Goal: Complete application form: Complete application form

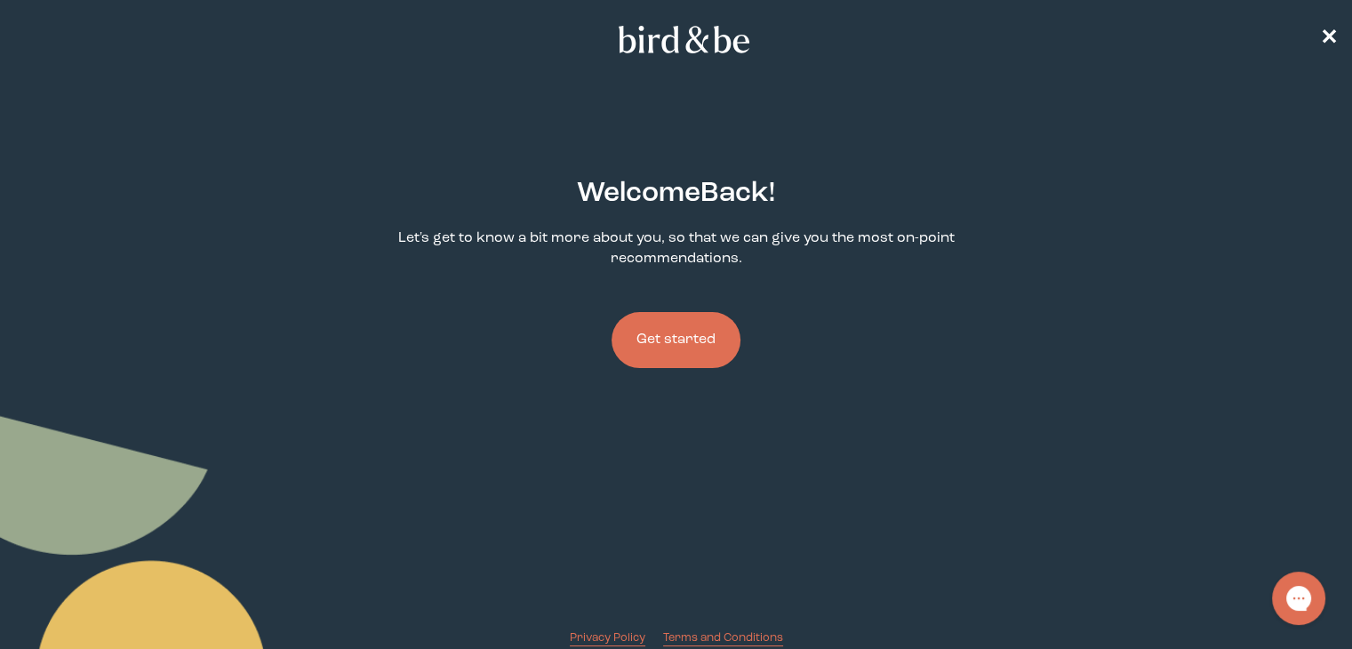
click at [680, 335] on button "Get started" at bounding box center [675, 340] width 129 height 56
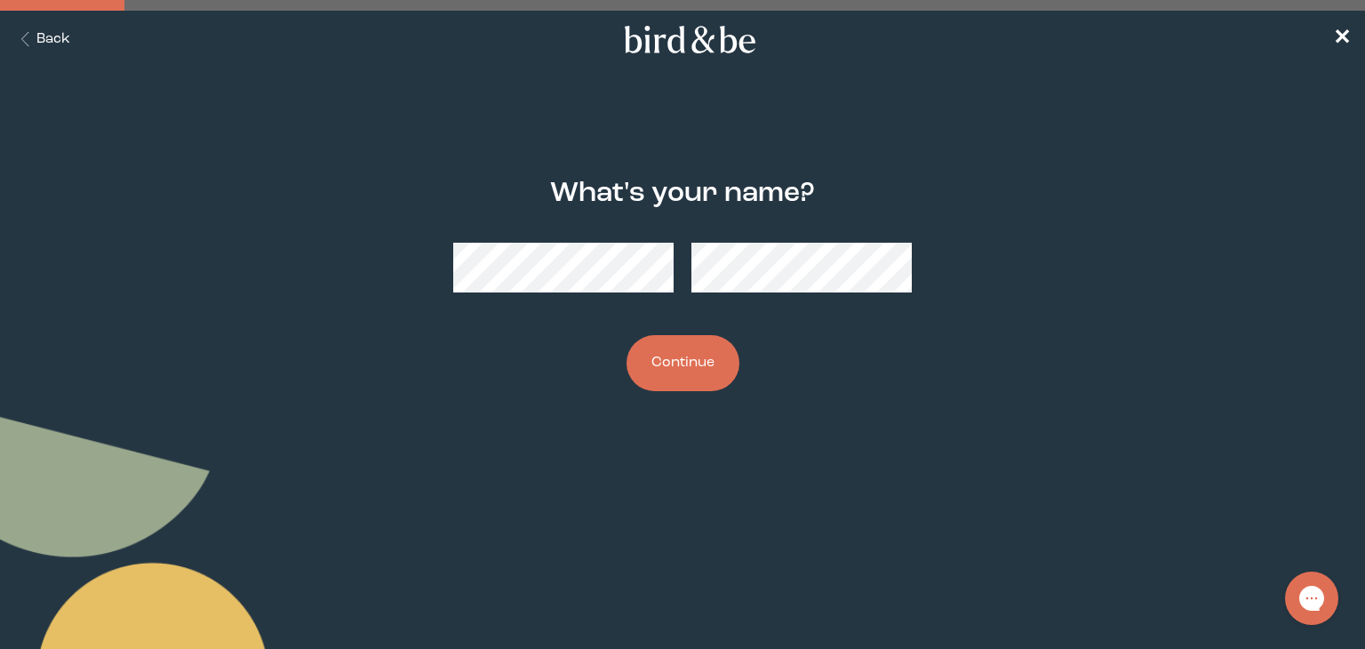
click at [679, 360] on button "Continue" at bounding box center [682, 363] width 113 height 56
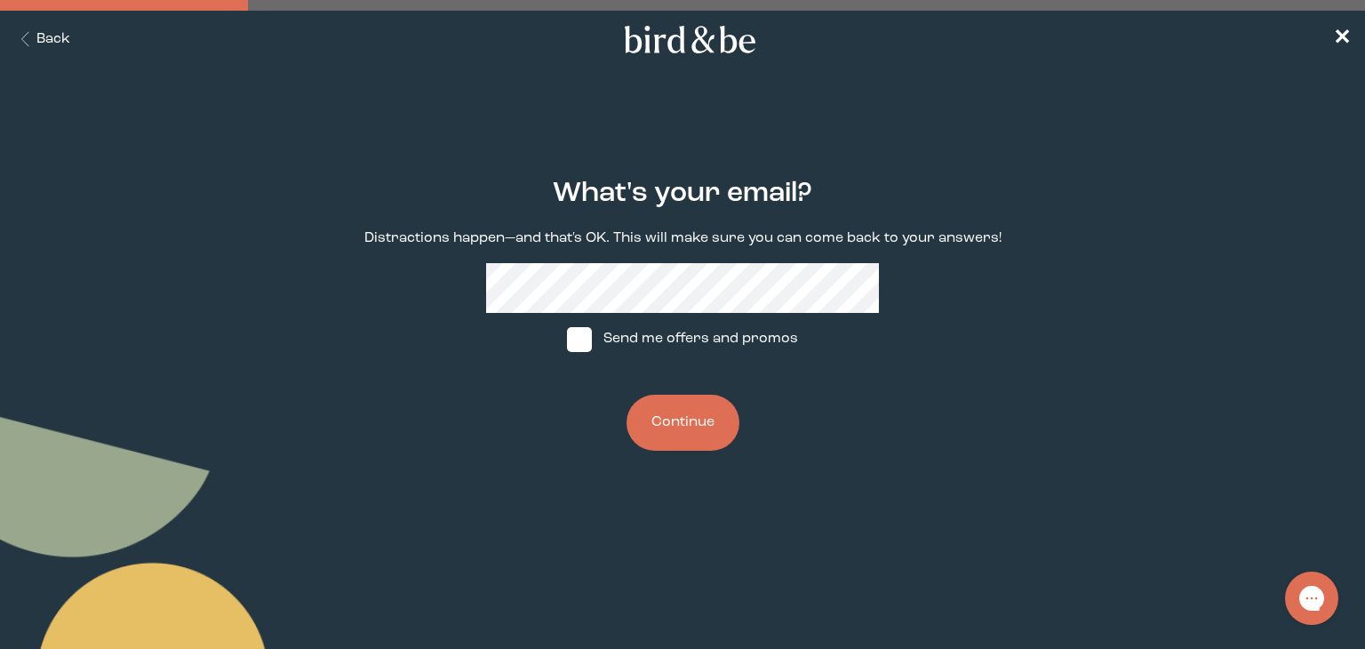
click at [583, 348] on span at bounding box center [579, 339] width 25 height 25
click at [567, 339] on input "Send me offers and promos" at bounding box center [566, 339] width 1 height 1
checkbox input "true"
click at [654, 423] on button "Continue" at bounding box center [682, 423] width 113 height 56
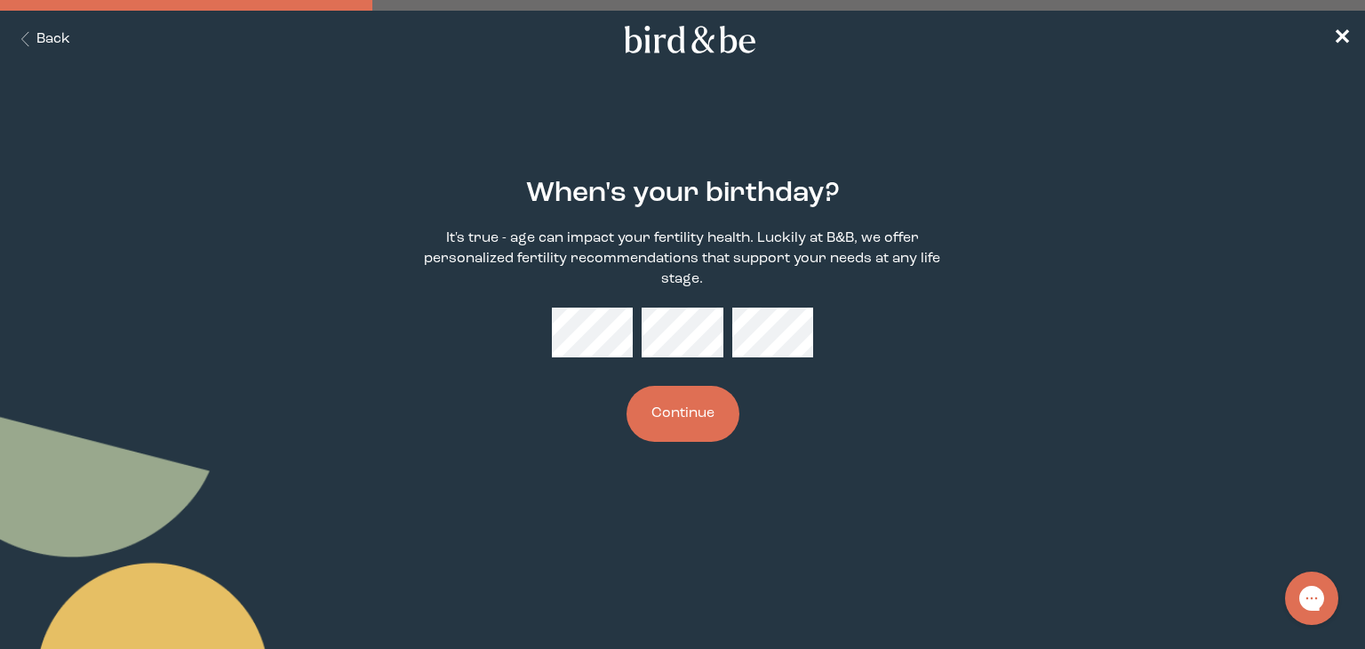
click at [695, 421] on button "Continue" at bounding box center [682, 414] width 113 height 56
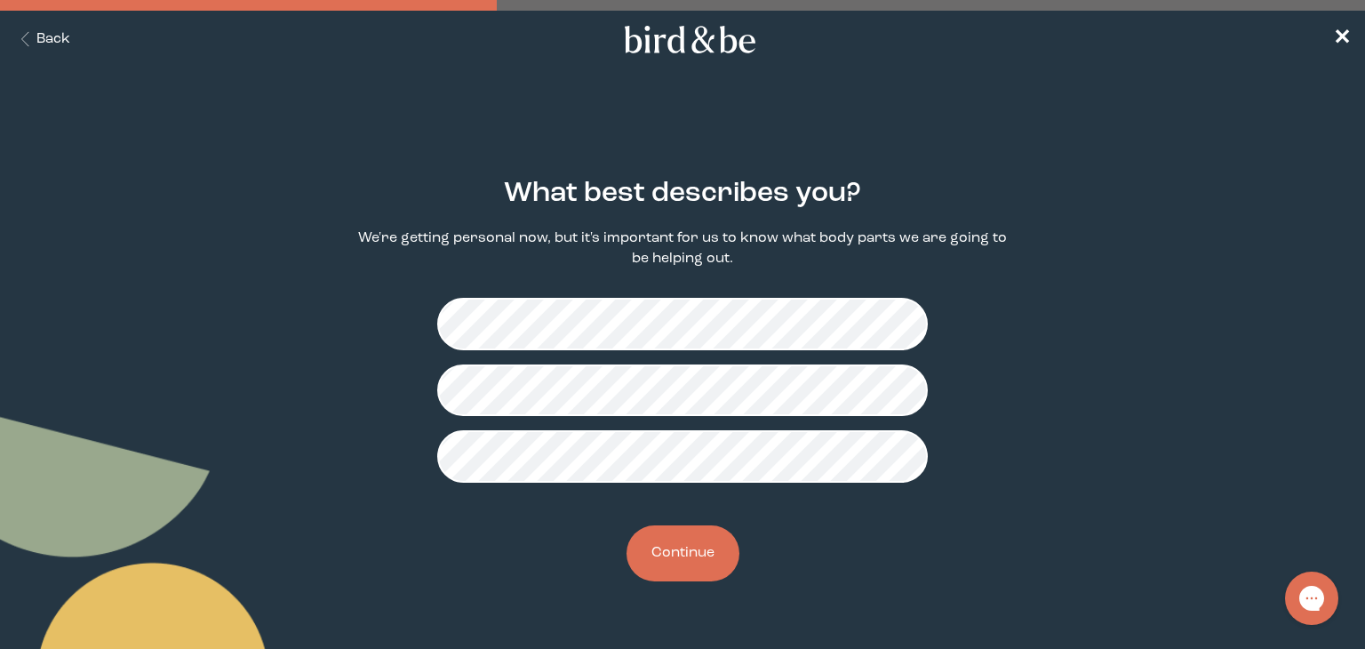
click at [694, 541] on button "Continue" at bounding box center [682, 553] width 113 height 56
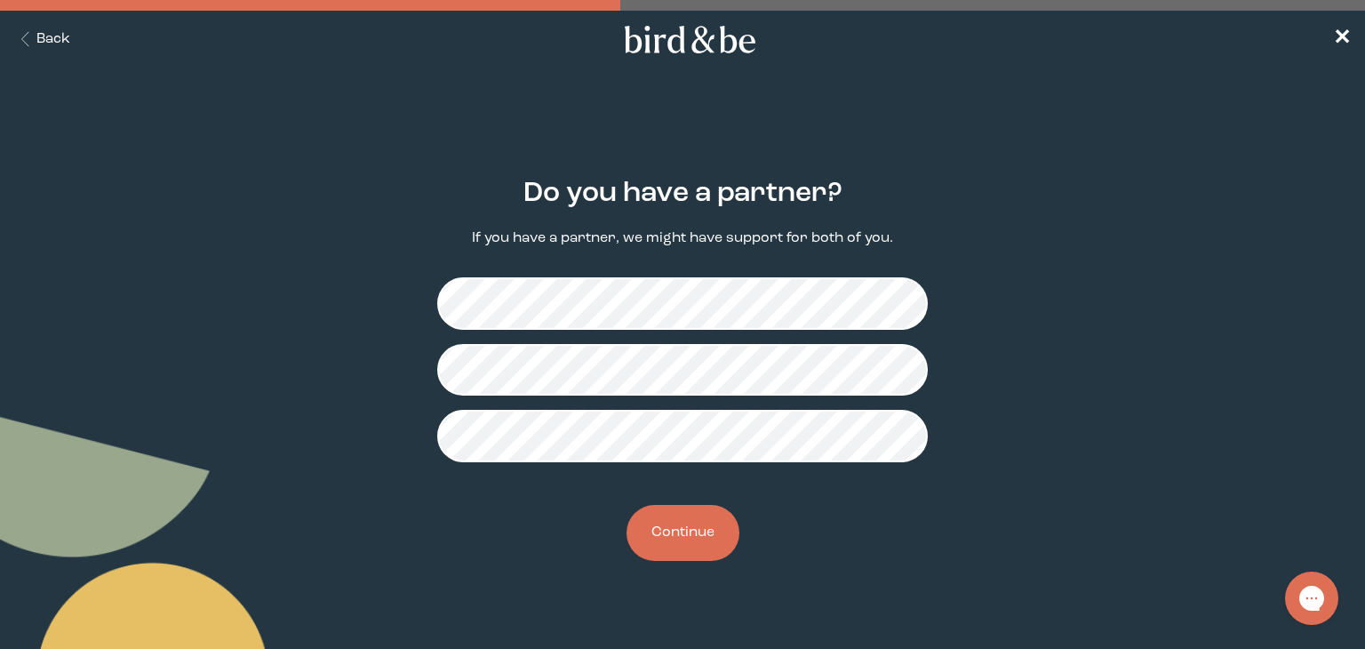
click at [675, 545] on button "Continue" at bounding box center [682, 533] width 113 height 56
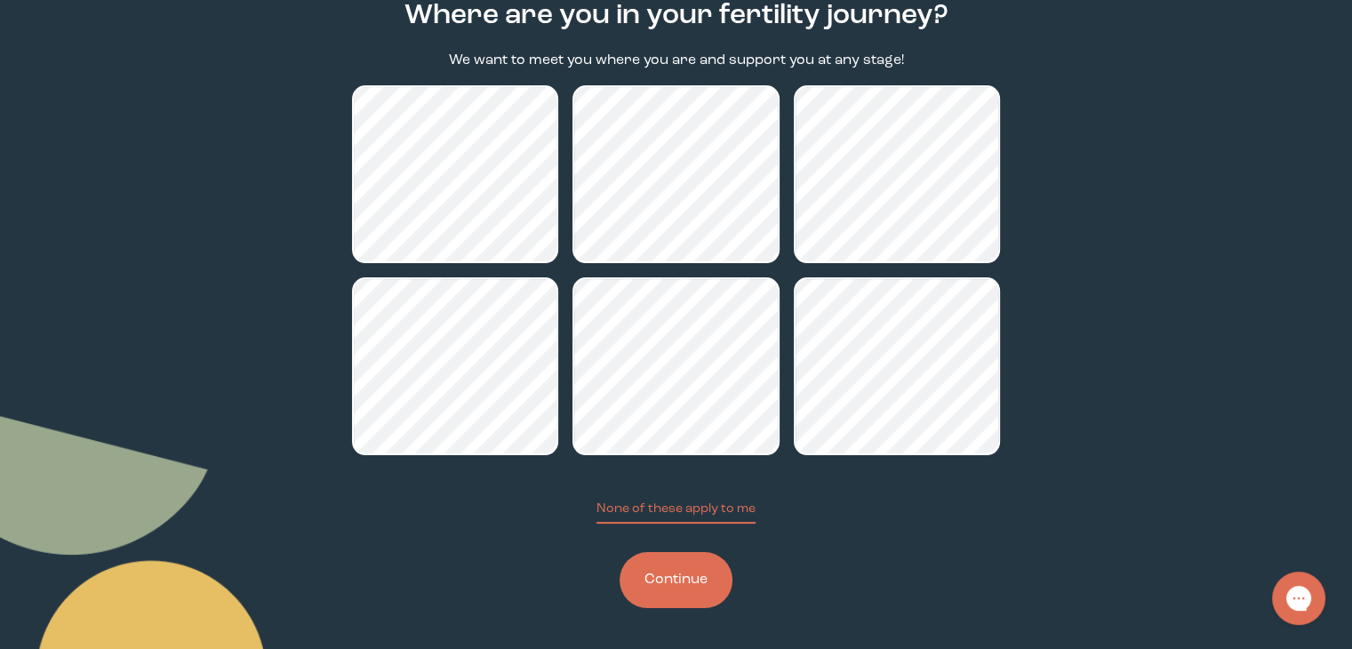
scroll to position [180, 0]
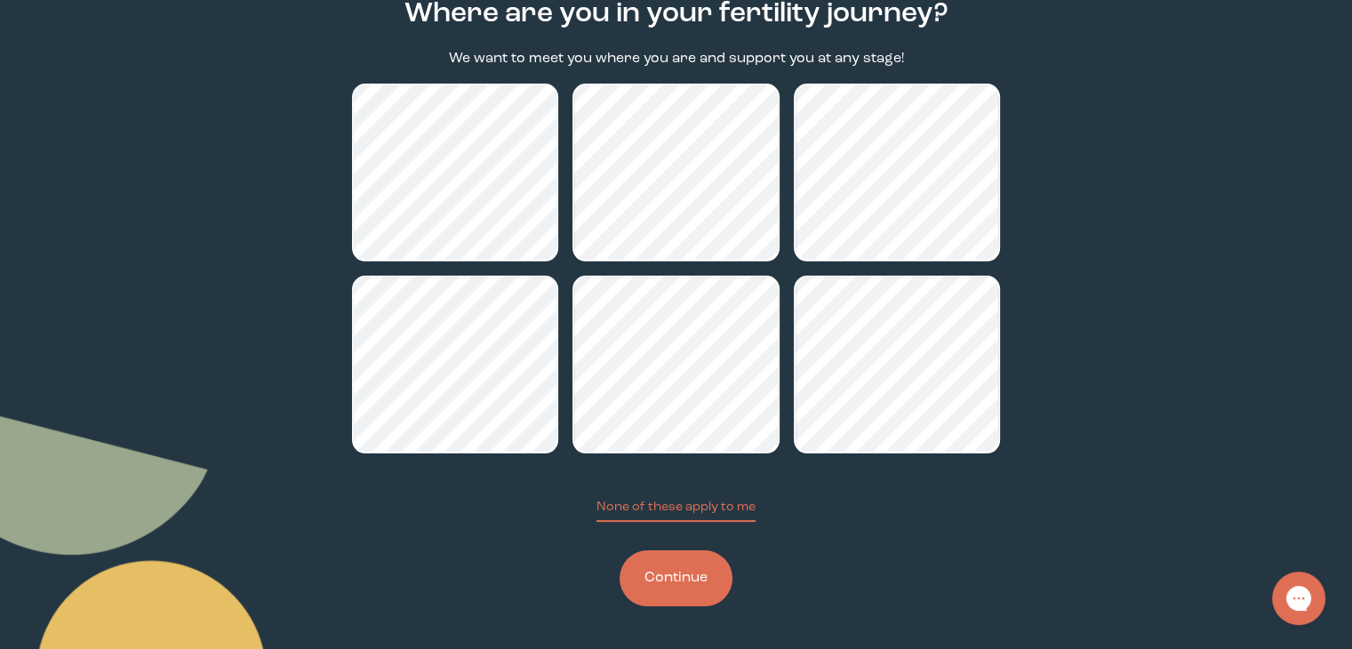
click at [697, 582] on button "Continue" at bounding box center [675, 578] width 113 height 56
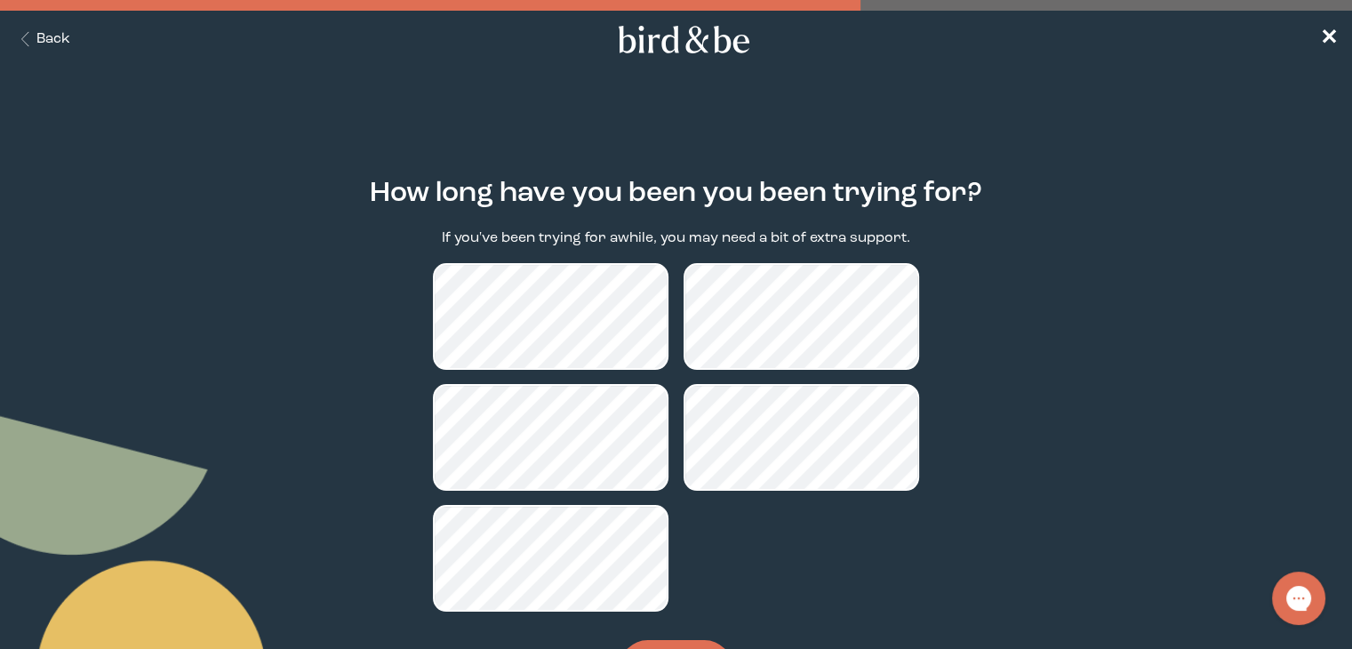
scroll to position [89, 0]
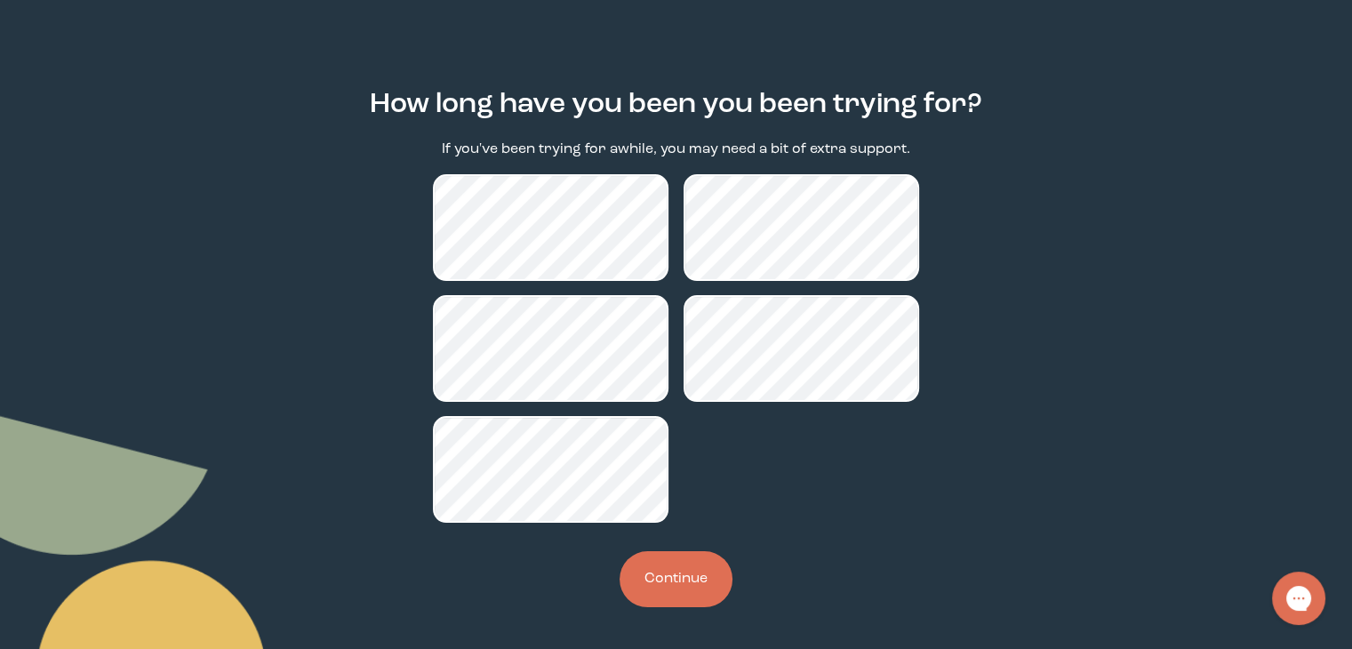
click at [697, 579] on button "Continue" at bounding box center [675, 579] width 113 height 56
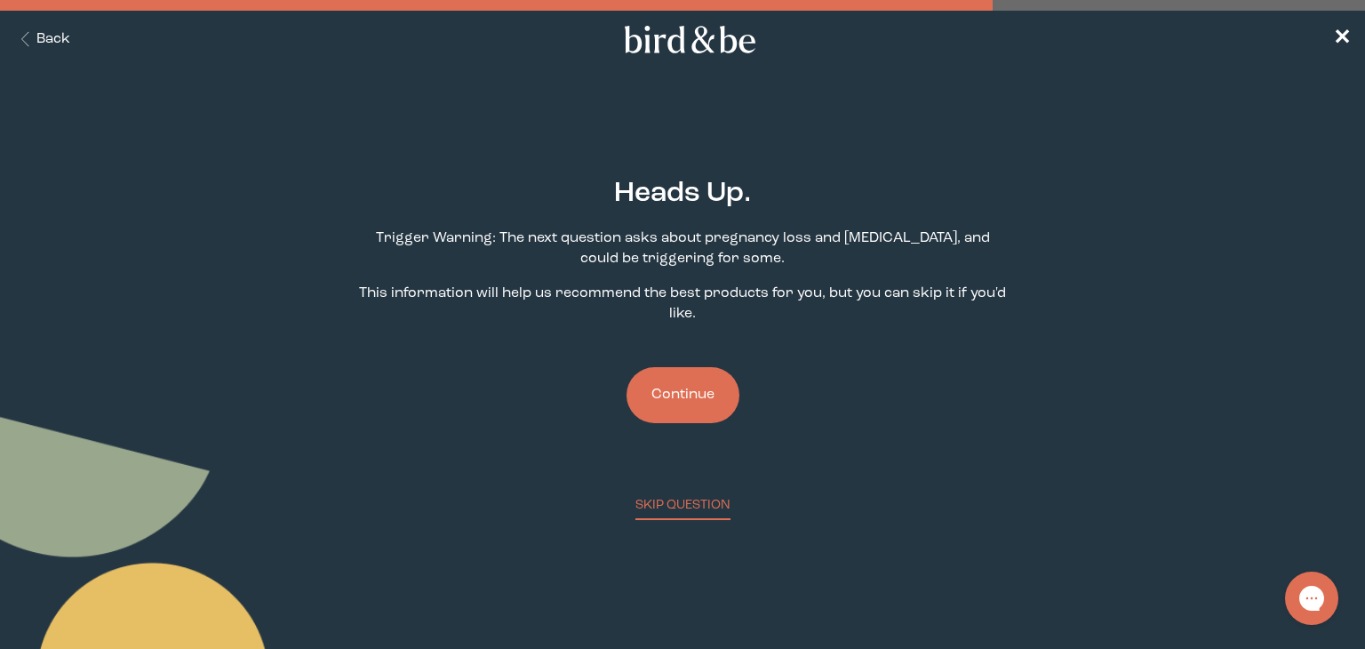
click at [693, 395] on button "Continue" at bounding box center [682, 395] width 113 height 56
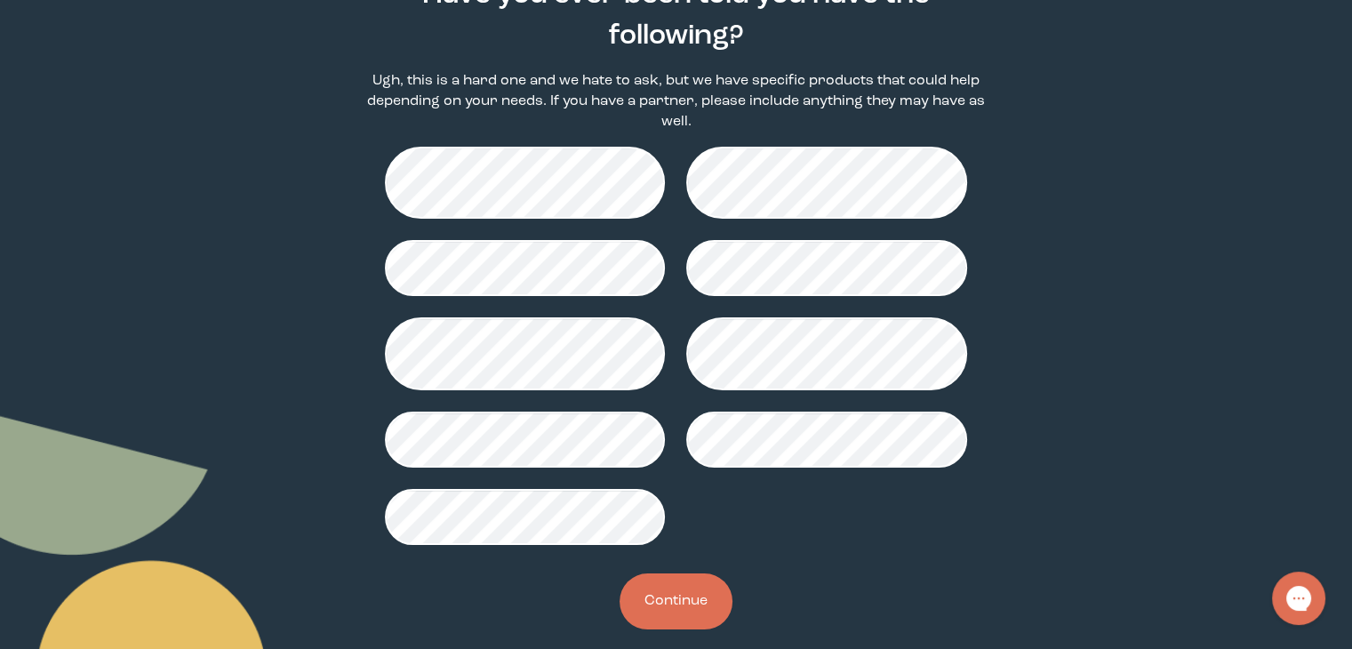
scroll to position [203, 0]
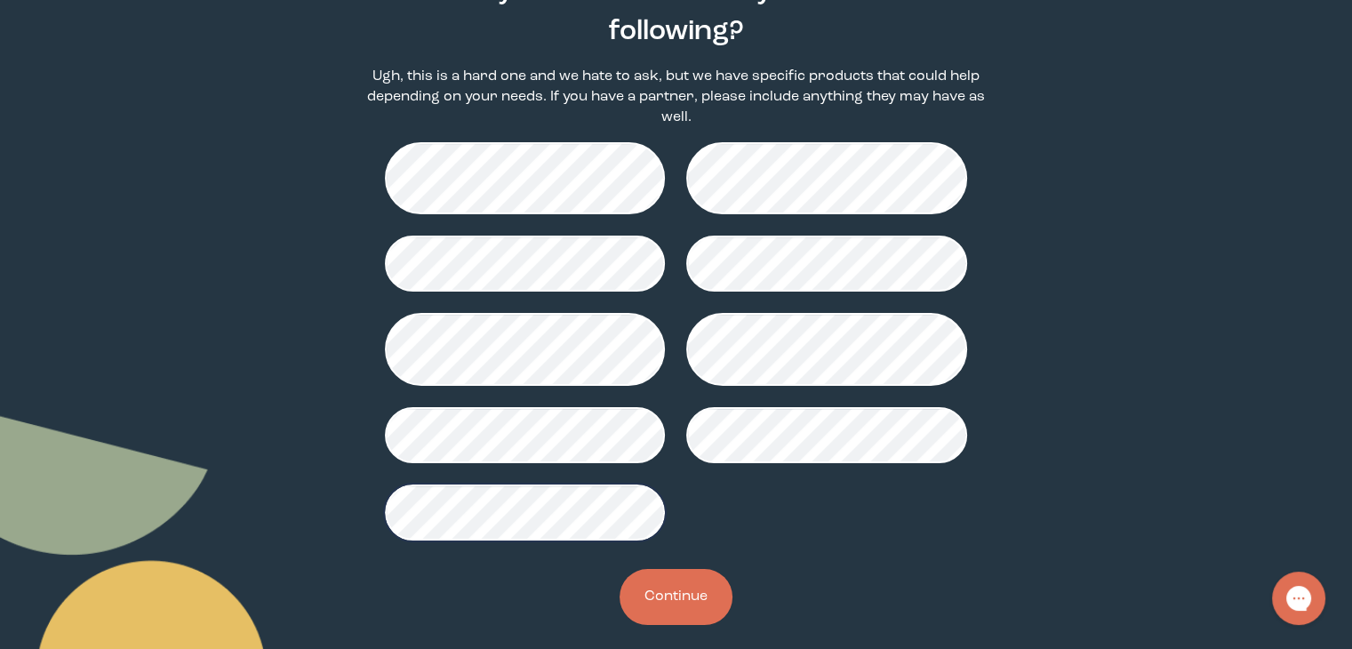
click at [658, 584] on button "Continue" at bounding box center [675, 597] width 113 height 56
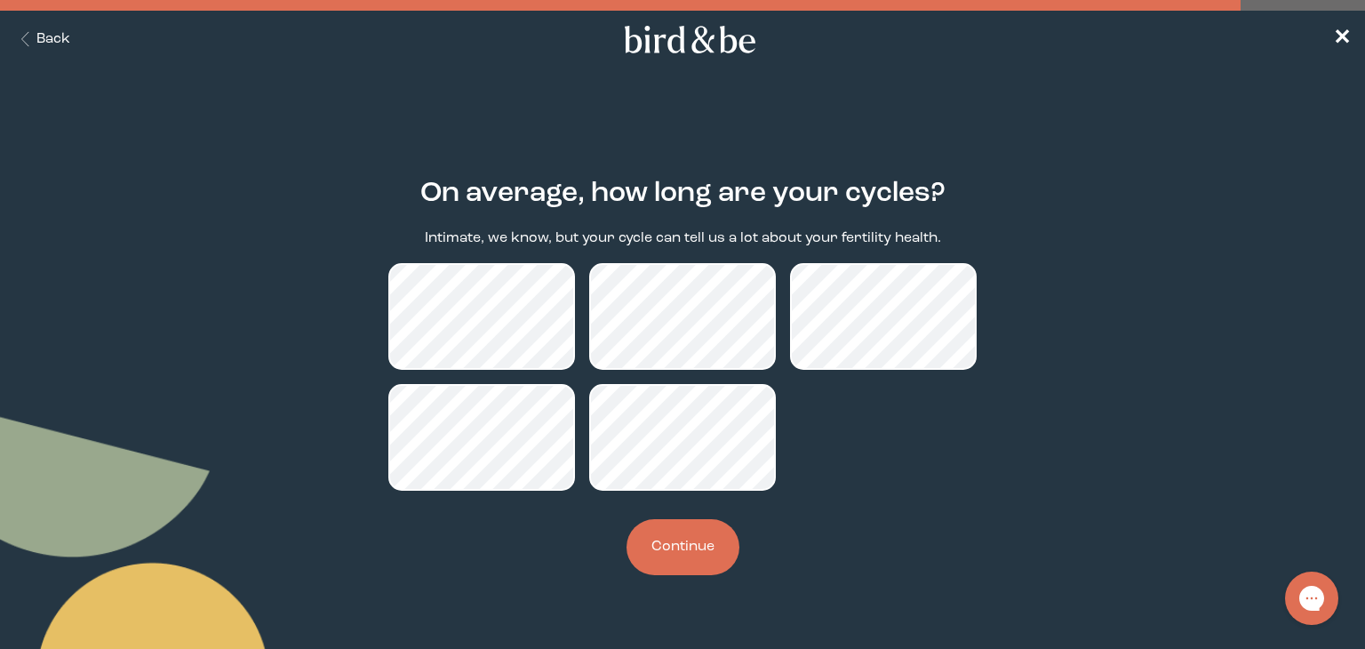
click at [643, 546] on button "Continue" at bounding box center [682, 547] width 113 height 56
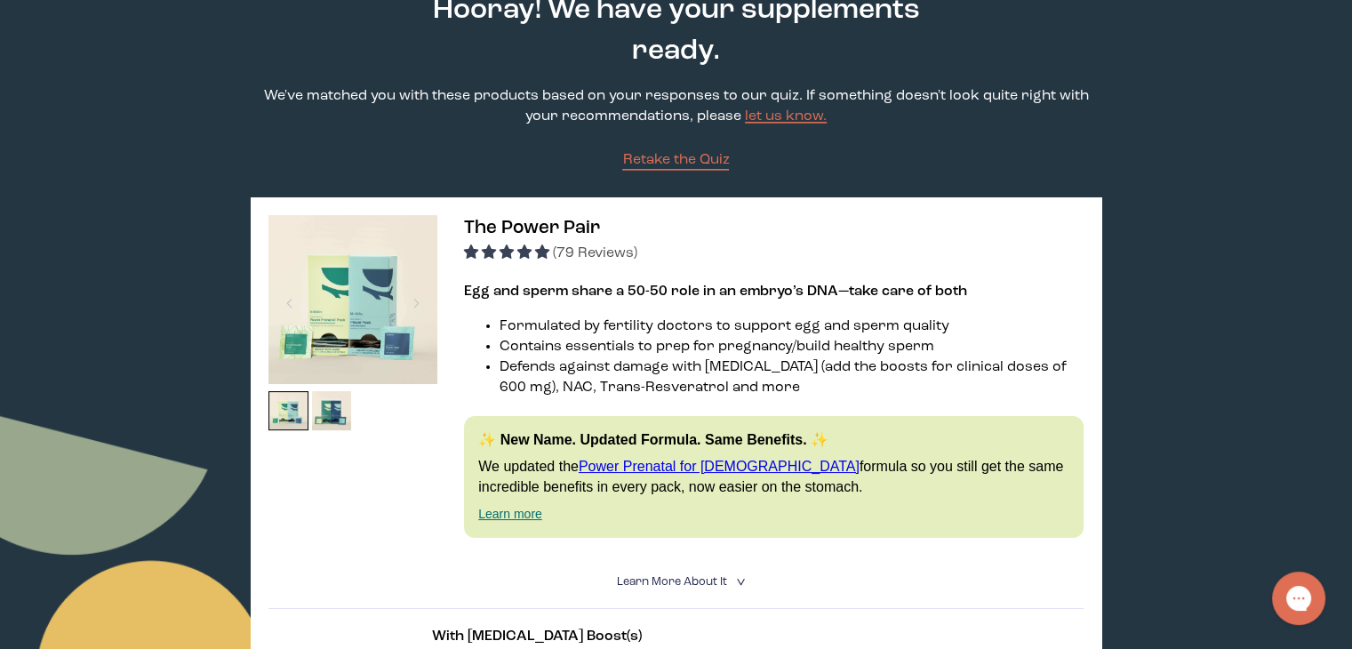
scroll to position [89, 0]
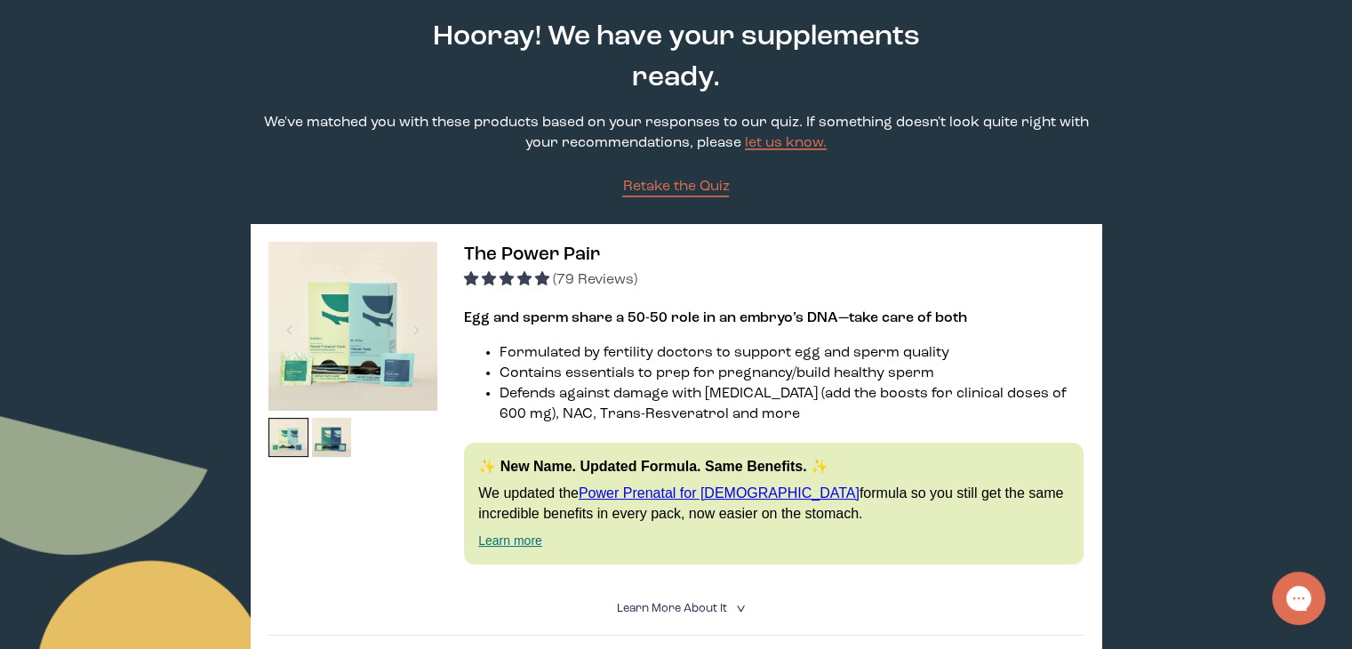
click at [355, 328] on img at bounding box center [352, 326] width 169 height 169
click at [413, 326] on div at bounding box center [416, 329] width 24 height 39
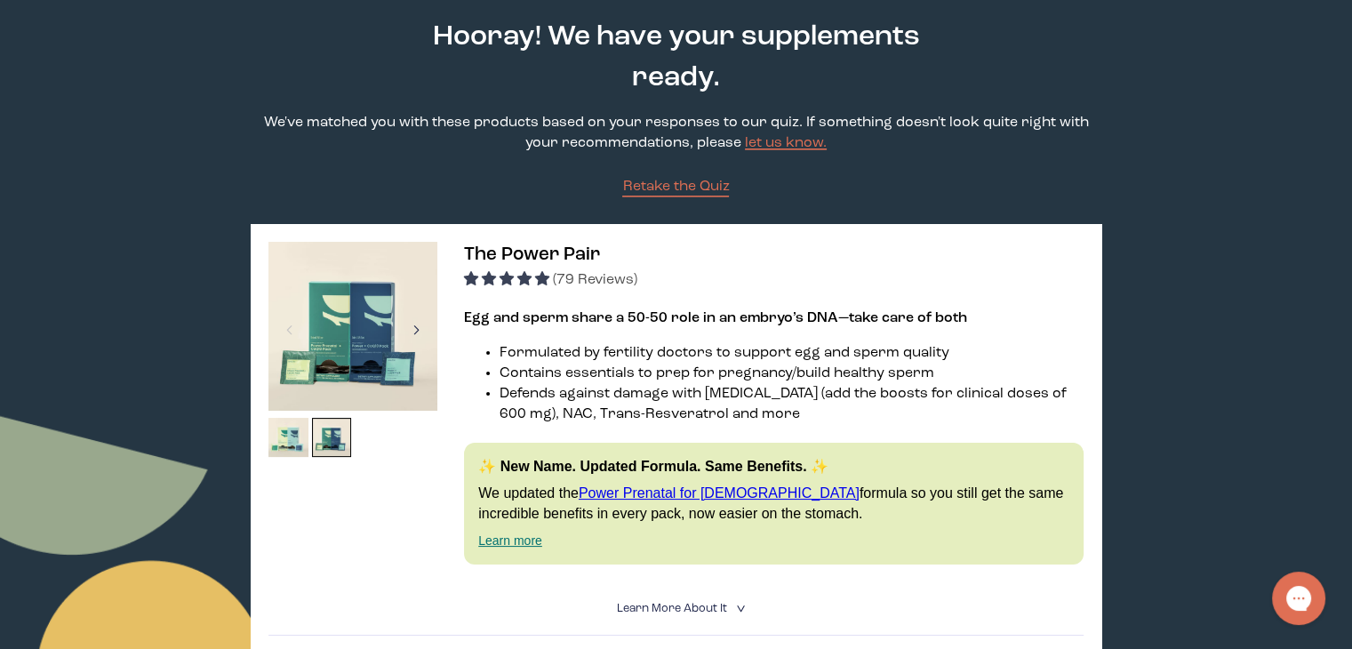
click at [413, 326] on div at bounding box center [416, 329] width 24 height 39
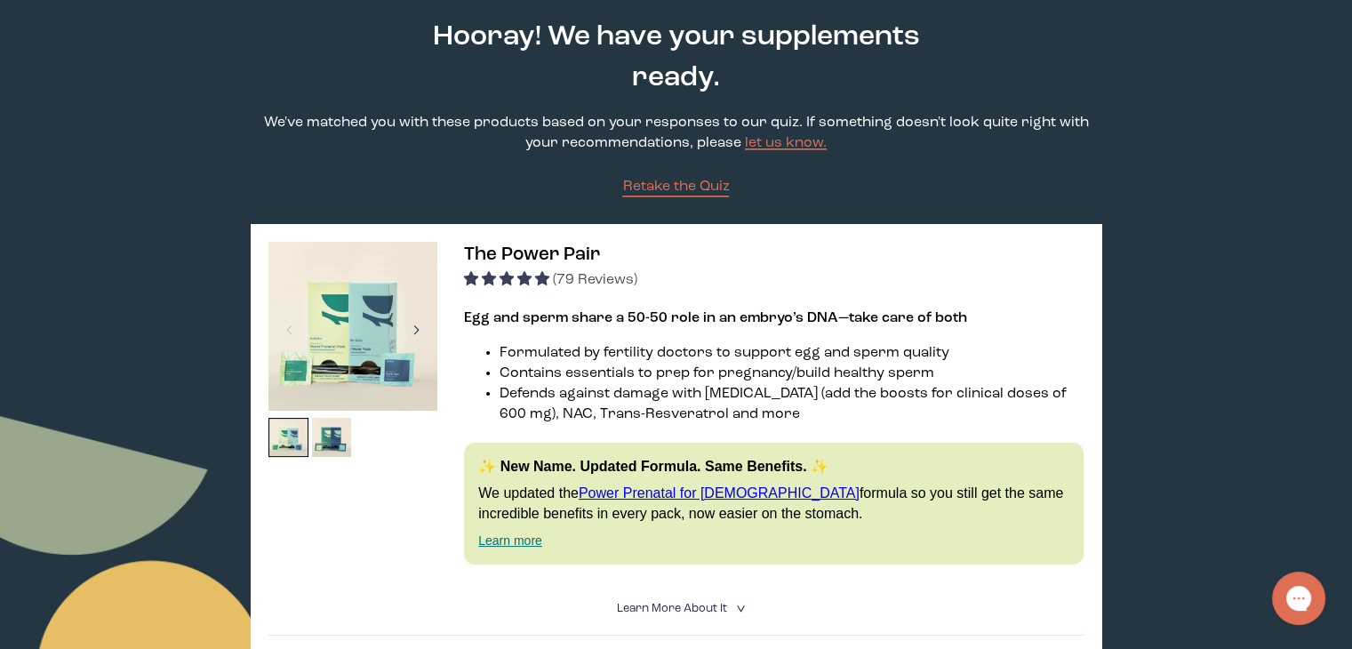
click at [413, 326] on div at bounding box center [416, 329] width 24 height 39
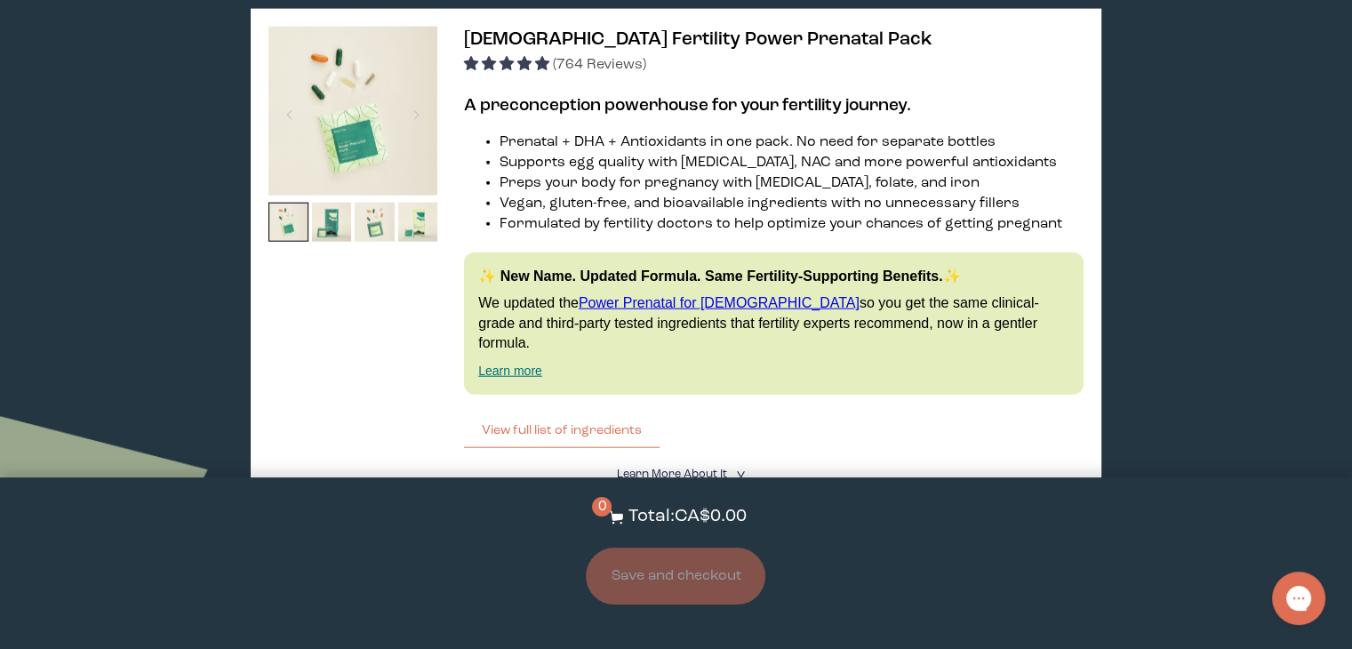
scroll to position [4265, 0]
click at [416, 133] on div at bounding box center [416, 113] width 24 height 39
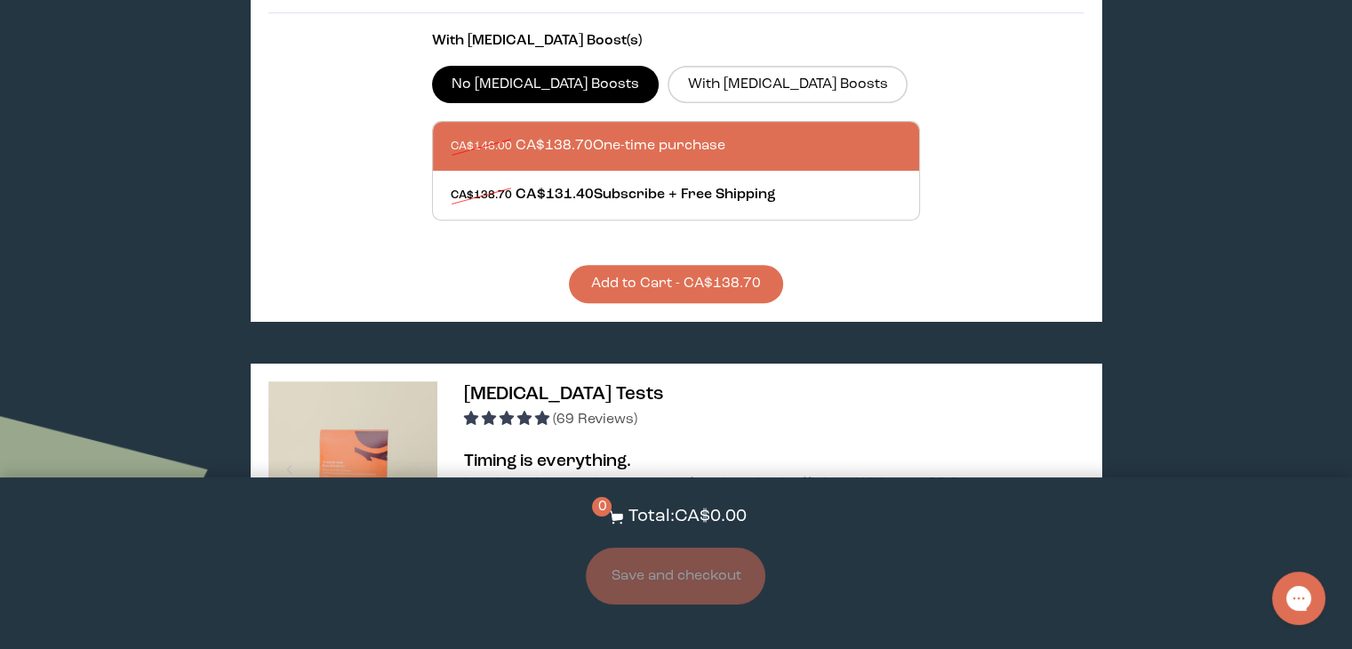
scroll to position [0, 0]
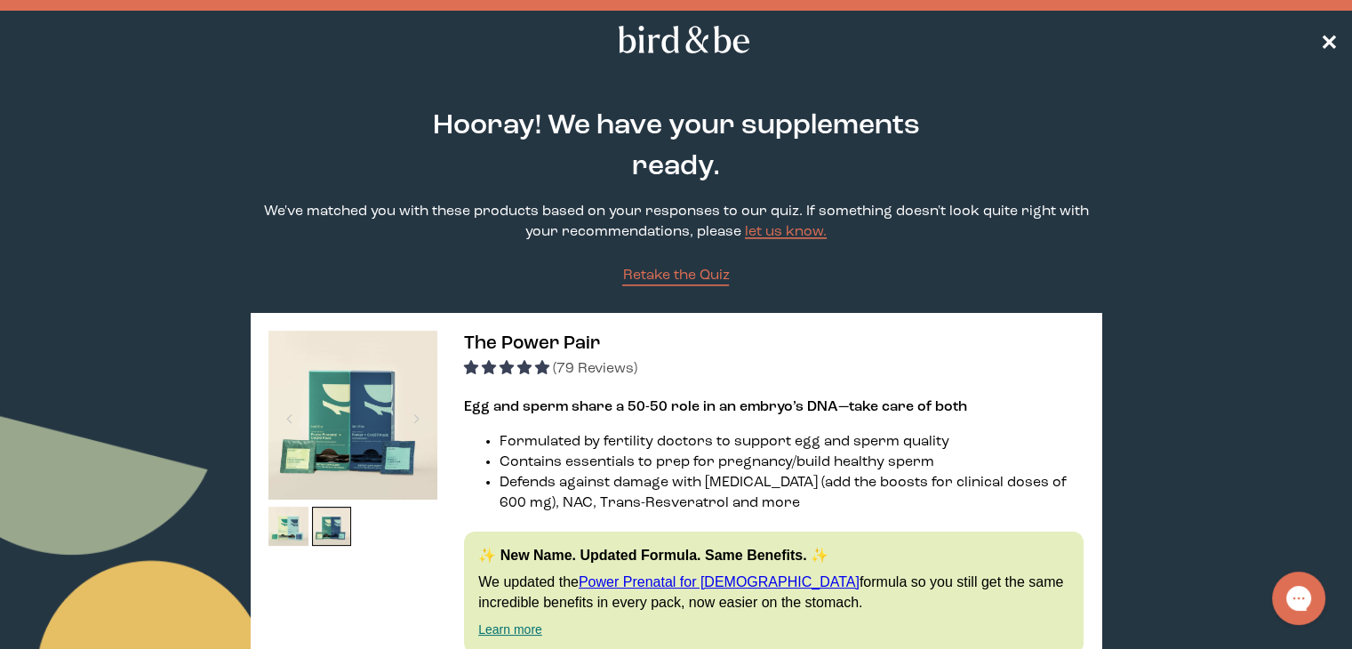
click at [1329, 42] on span "✕" at bounding box center [1329, 39] width 18 height 21
